Goal: Information Seeking & Learning: Check status

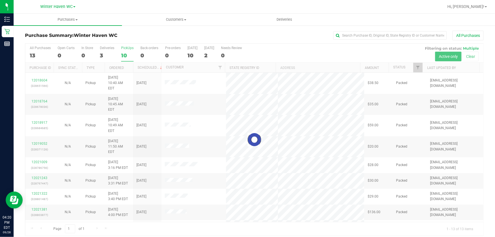
click at [276, 48] on div at bounding box center [254, 140] width 458 height 192
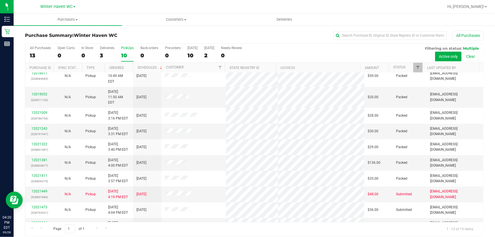
scroll to position [54, 0]
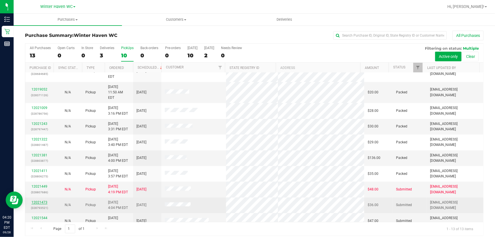
click at [39, 200] on link "12021473" at bounding box center [40, 202] width 16 height 4
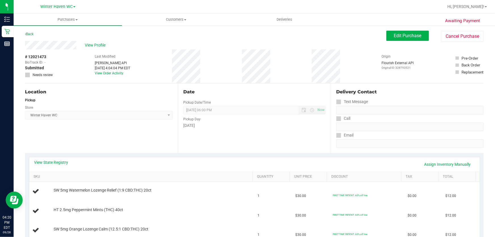
click at [241, 94] on div "Date" at bounding box center [254, 92] width 142 height 7
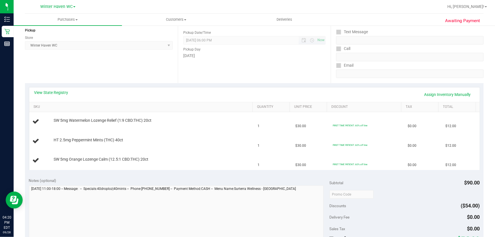
scroll to position [77, 0]
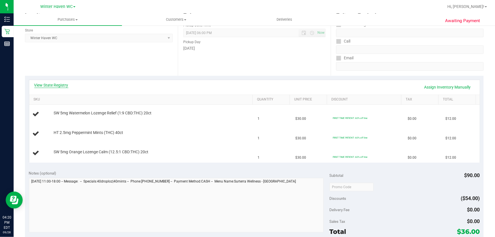
click at [60, 86] on link "View State Registry" at bounding box center [51, 85] width 34 height 6
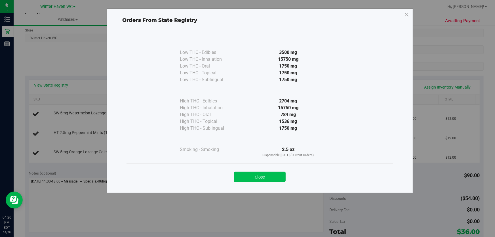
click at [254, 176] on button "Close" at bounding box center [260, 177] width 52 height 10
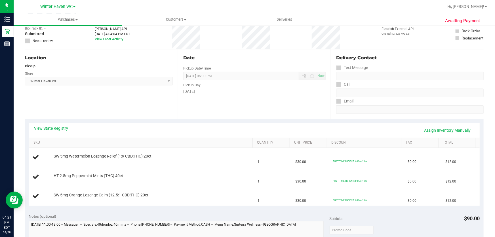
scroll to position [0, 0]
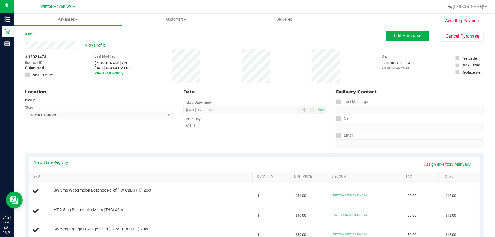
click at [31, 32] on link "Back" at bounding box center [29, 34] width 9 height 4
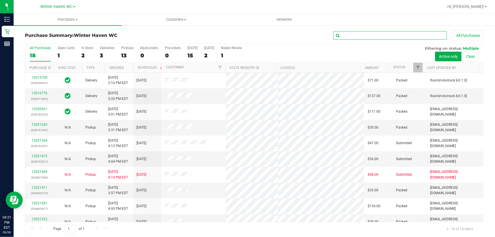
click at [342, 34] on input "text" at bounding box center [390, 35] width 114 height 9
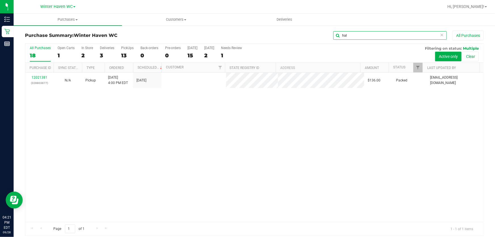
type input "hal"
click at [348, 53] on div "All Purchases 18 Open Carts 1 In Store 2 Deliveries 3 PickUps 13 Back-orders 0 …" at bounding box center [254, 53] width 458 height 19
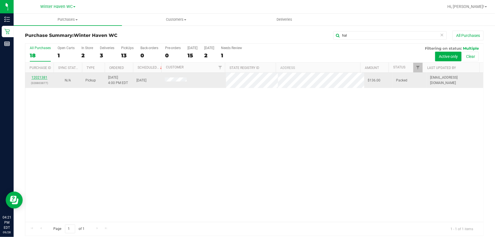
click at [39, 77] on link "12021381" at bounding box center [40, 77] width 16 height 4
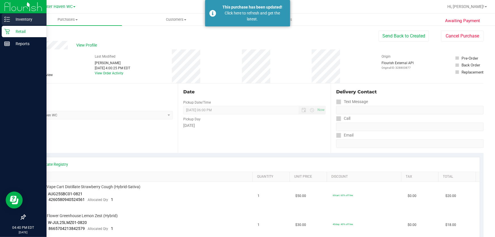
click at [23, 17] on p "Inventory" at bounding box center [27, 19] width 34 height 7
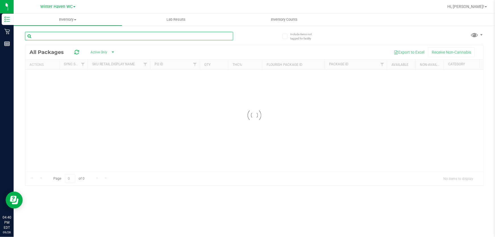
click at [188, 34] on input "text" at bounding box center [129, 36] width 208 height 9
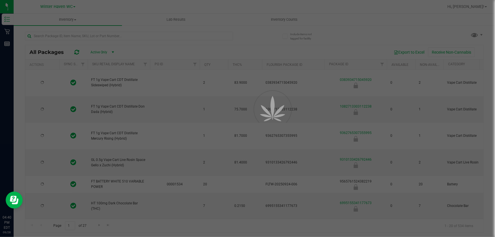
click at [195, 32] on div at bounding box center [247, 118] width 495 height 237
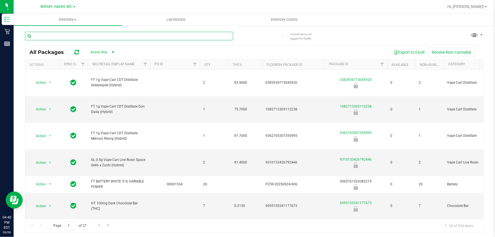
click at [202, 33] on input "text" at bounding box center [129, 36] width 208 height 9
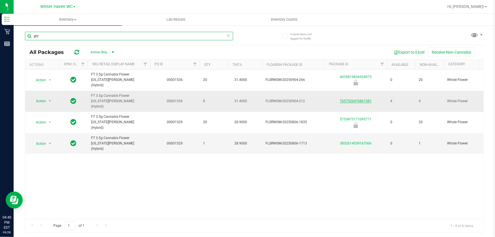
type input "grz"
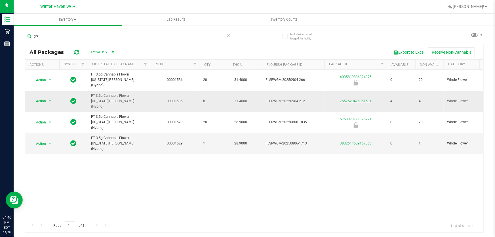
click at [366, 99] on link "7657520476861581" at bounding box center [356, 101] width 32 height 4
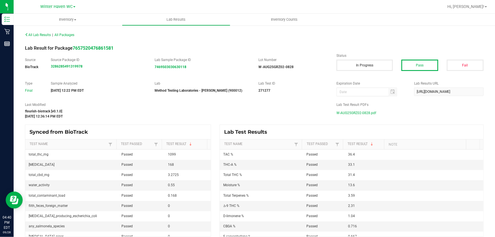
click at [371, 113] on span "W-AUG25GRZ02-0828.pdf" at bounding box center [357, 113] width 40 height 9
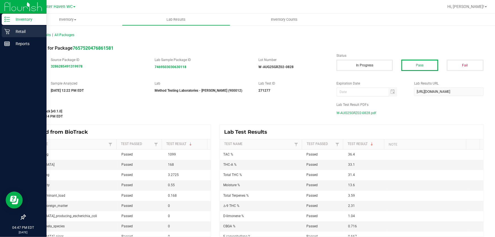
click at [24, 32] on p "Retail" at bounding box center [27, 31] width 34 height 7
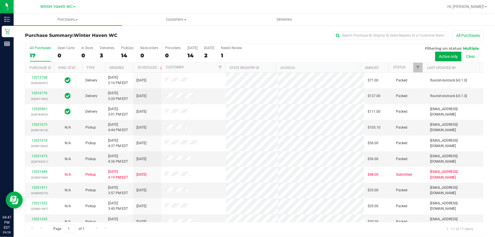
click at [298, 56] on div "All Purchases 17 Open Carts 0 In Store 0 Deliveries 3 PickUps 14 Back-orders 0 …" at bounding box center [254, 53] width 458 height 19
click at [311, 53] on div "All Purchases 17 Open Carts 0 In Store 0 Deliveries 3 PickUps 14 Back-orders 0 …" at bounding box center [254, 53] width 458 height 19
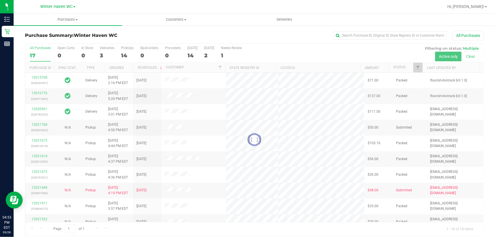
click at [226, 30] on div "Purchase Summary: [GEOGRAPHIC_DATA] All Purchases Loading... All Purchases 17 O…" at bounding box center [255, 133] width 482 height 217
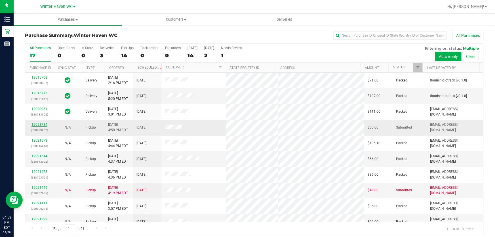
click at [39, 125] on link "12021784" at bounding box center [40, 125] width 16 height 4
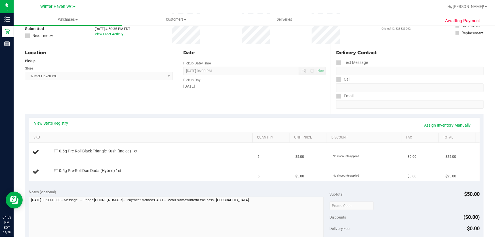
scroll to position [77, 0]
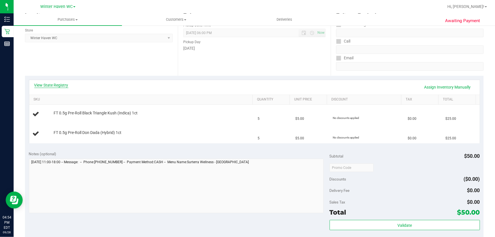
click at [48, 85] on link "View State Registry" at bounding box center [51, 85] width 34 height 6
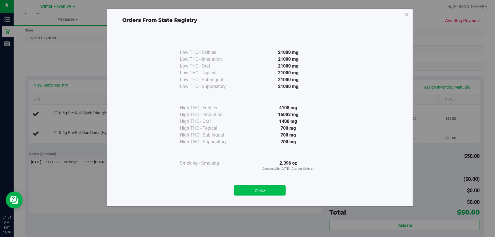
click at [264, 189] on button "Close" at bounding box center [260, 190] width 52 height 10
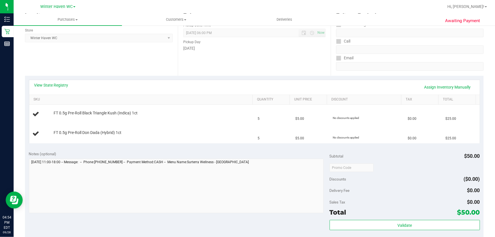
click at [163, 151] on div "Notes (optional)" at bounding box center [179, 154] width 301 height 6
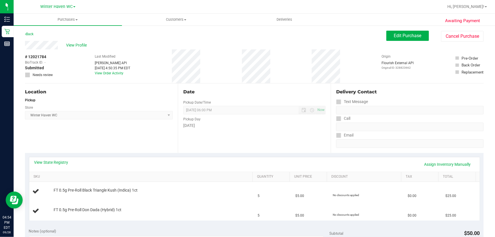
drag, startPoint x: 217, startPoint y: 84, endPoint x: 218, endPoint y: 80, distance: 4.0
click at [218, 83] on div "Date Pickup Date/Time [DATE] Now [DATE] 06:00 PM Now Pickup Day [DATE]" at bounding box center [254, 118] width 153 height 70
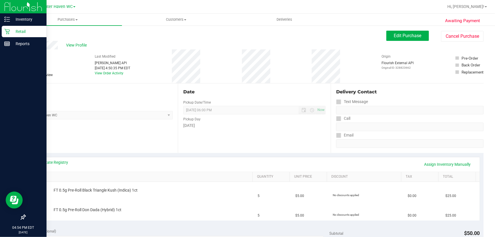
click at [20, 32] on p "Retail" at bounding box center [27, 31] width 34 height 7
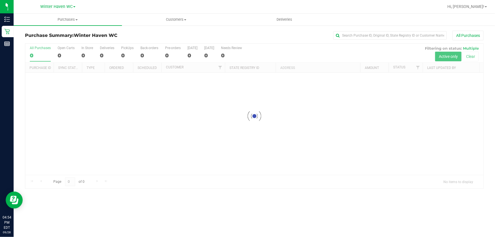
click at [264, 53] on div at bounding box center [254, 116] width 458 height 145
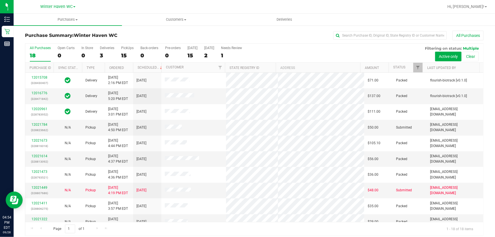
click at [288, 52] on div "All Purchases 18 Open Carts 0 In Store 0 Deliveries 3 PickUps 15 Back-orders 0 …" at bounding box center [254, 53] width 458 height 19
click at [278, 47] on div "All Purchases 18 Open Carts 0 In Store 0 Deliveries 3 PickUps 15 Back-orders 0 …" at bounding box center [254, 46] width 458 height 5
click at [127, 54] on div "15" at bounding box center [127, 55] width 12 height 7
click at [0, 0] on input "PickUps 15" at bounding box center [0, 0] width 0 height 0
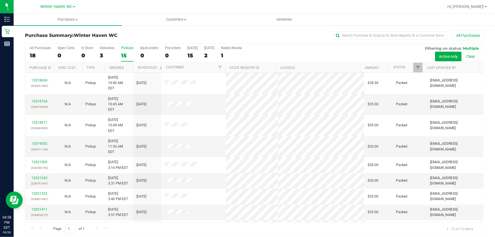
click at [295, 52] on div "All Purchases 18 Open Carts 0 In Store 0 Deliveries 3 PickUps 15 Back-orders 0 …" at bounding box center [254, 53] width 458 height 19
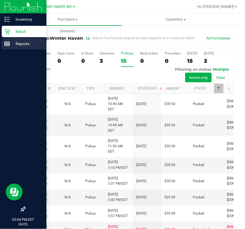
click at [20, 42] on p "Reports" at bounding box center [27, 43] width 34 height 7
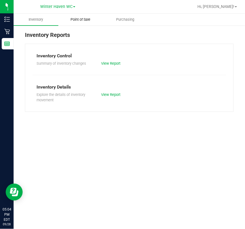
click at [86, 19] on span "Point of Sale" at bounding box center [80, 19] width 35 height 5
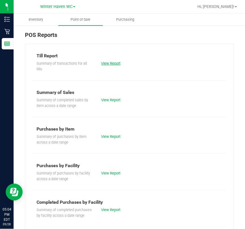
click at [113, 63] on link "View Report" at bounding box center [110, 63] width 19 height 4
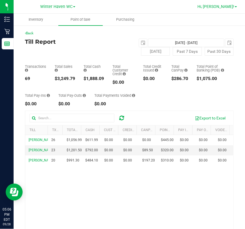
click at [237, 6] on link "Hi, [PERSON_NAME]!" at bounding box center [218, 7] width 44 height 6
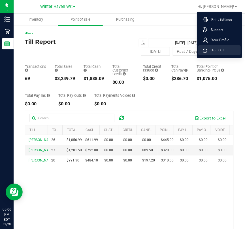
click at [221, 49] on span "Sign Out" at bounding box center [216, 50] width 16 height 6
